Goal: Book appointment/travel/reservation

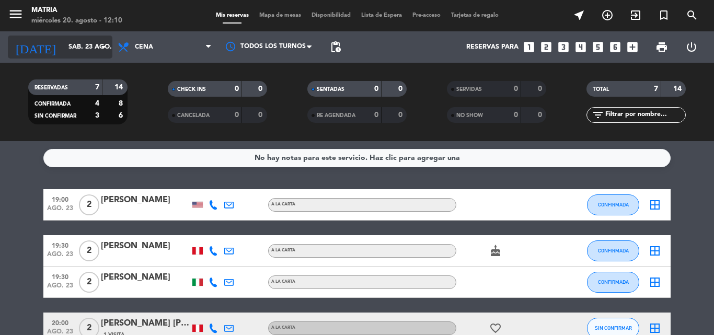
click at [99, 51] on icon "arrow_drop_down" at bounding box center [103, 47] width 13 height 13
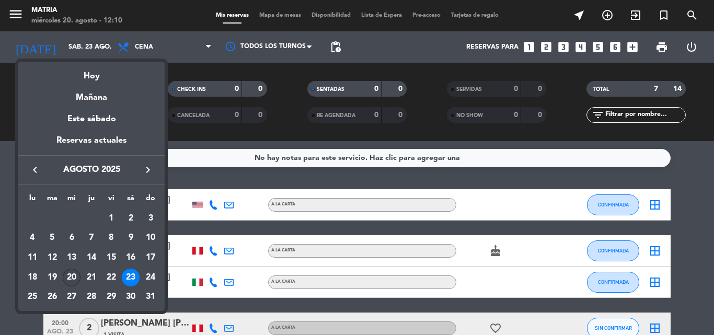
click at [73, 272] on div "20" at bounding box center [72, 278] width 18 height 18
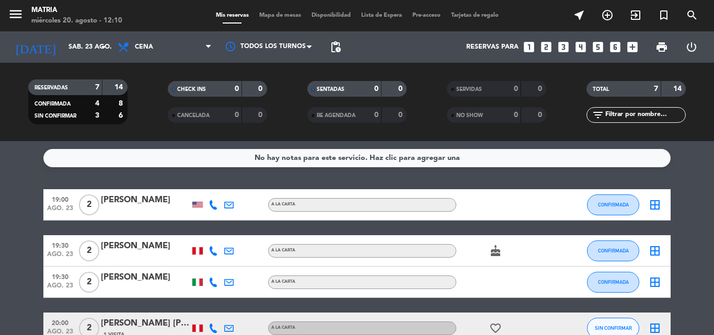
type input "mié. 20 ago."
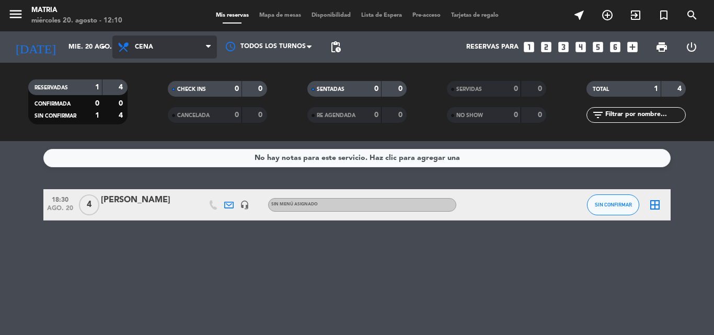
click at [156, 45] on span "Cena" at bounding box center [164, 47] width 105 height 23
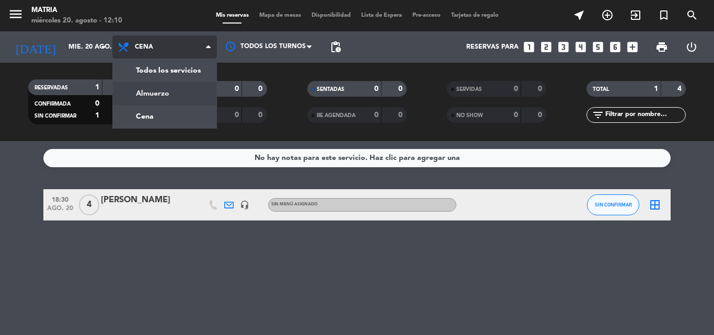
click at [166, 101] on div "menu MATRIA [DATE] 20. agosto - 12:10 Mis reservas Mapa de mesas Disponibilidad…" at bounding box center [357, 70] width 714 height 141
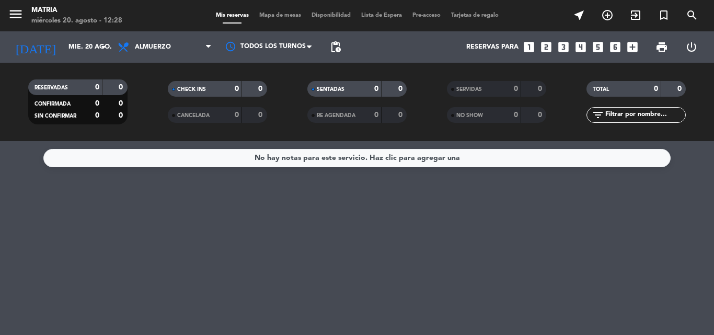
click at [167, 101] on div "CHECK INS 0 0" at bounding box center [217, 94] width 140 height 26
click at [170, 100] on div "CHECK INS 0 0" at bounding box center [217, 94] width 140 height 26
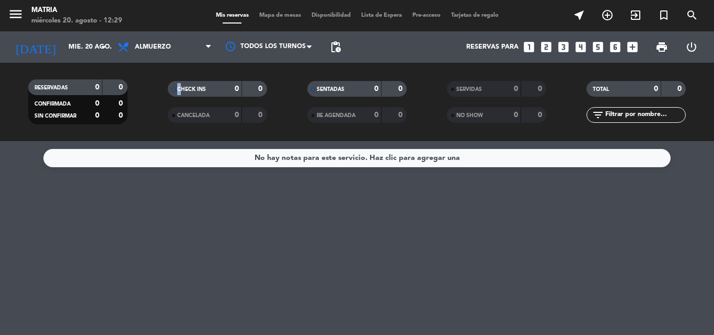
click at [170, 100] on div "CHECK INS 0 0" at bounding box center [217, 94] width 140 height 26
